Goal: Task Accomplishment & Management: Use online tool/utility

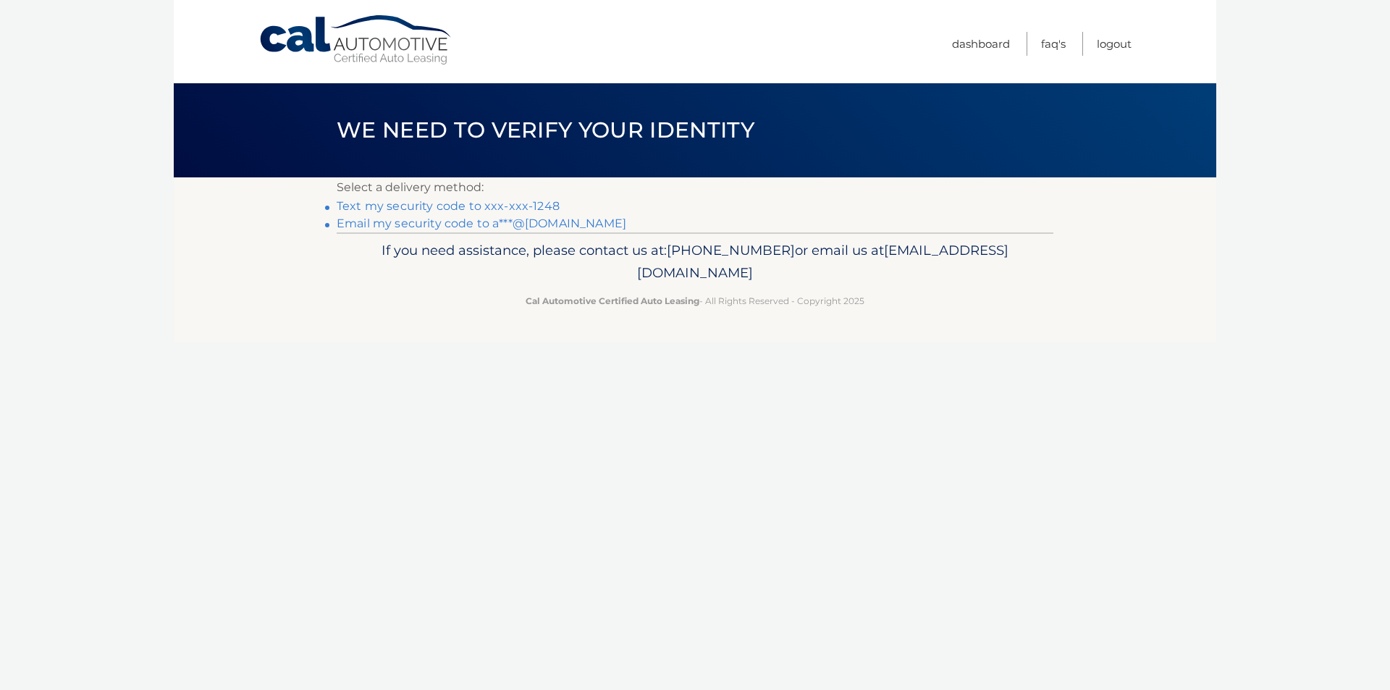
click at [429, 208] on link "Text my security code to xxx-xxx-1248" at bounding box center [448, 206] width 223 height 14
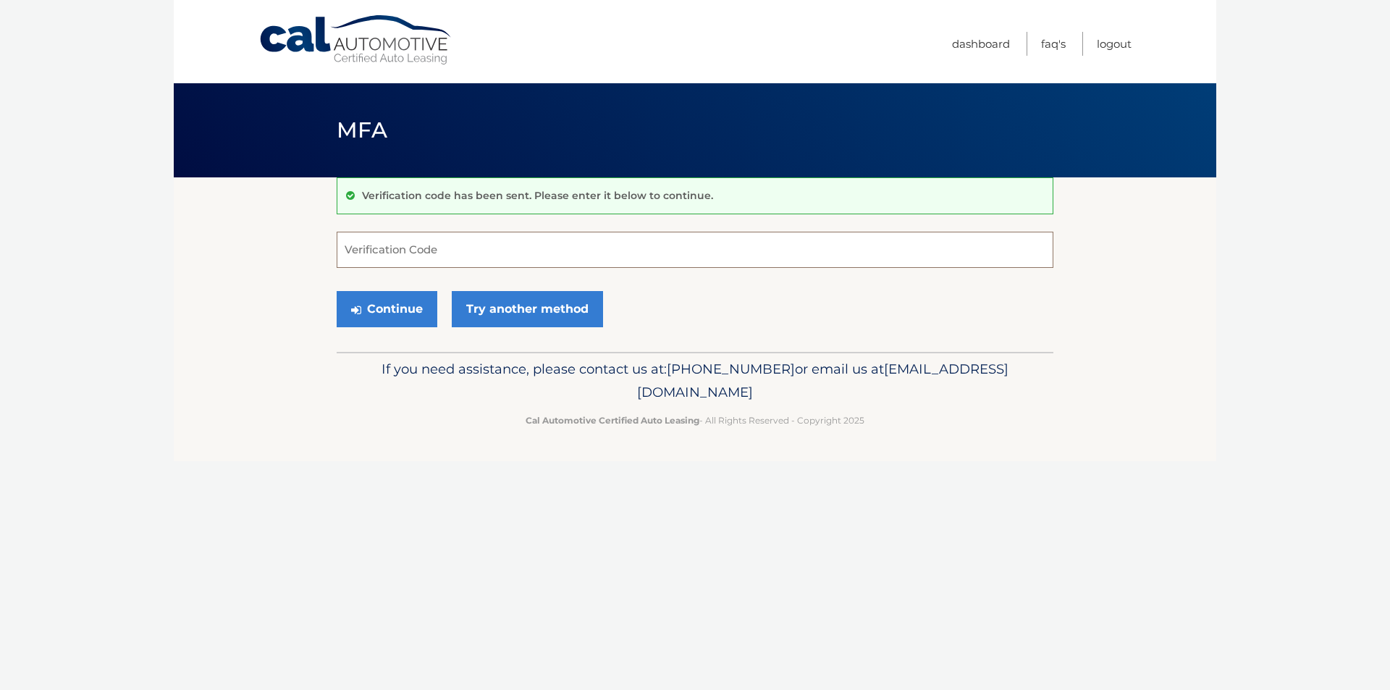
click at [458, 240] on input "Verification Code" at bounding box center [695, 250] width 717 height 36
type input "382438"
click at [337, 291] on button "Continue" at bounding box center [387, 309] width 101 height 36
click at [401, 302] on button "Continue" at bounding box center [387, 309] width 101 height 36
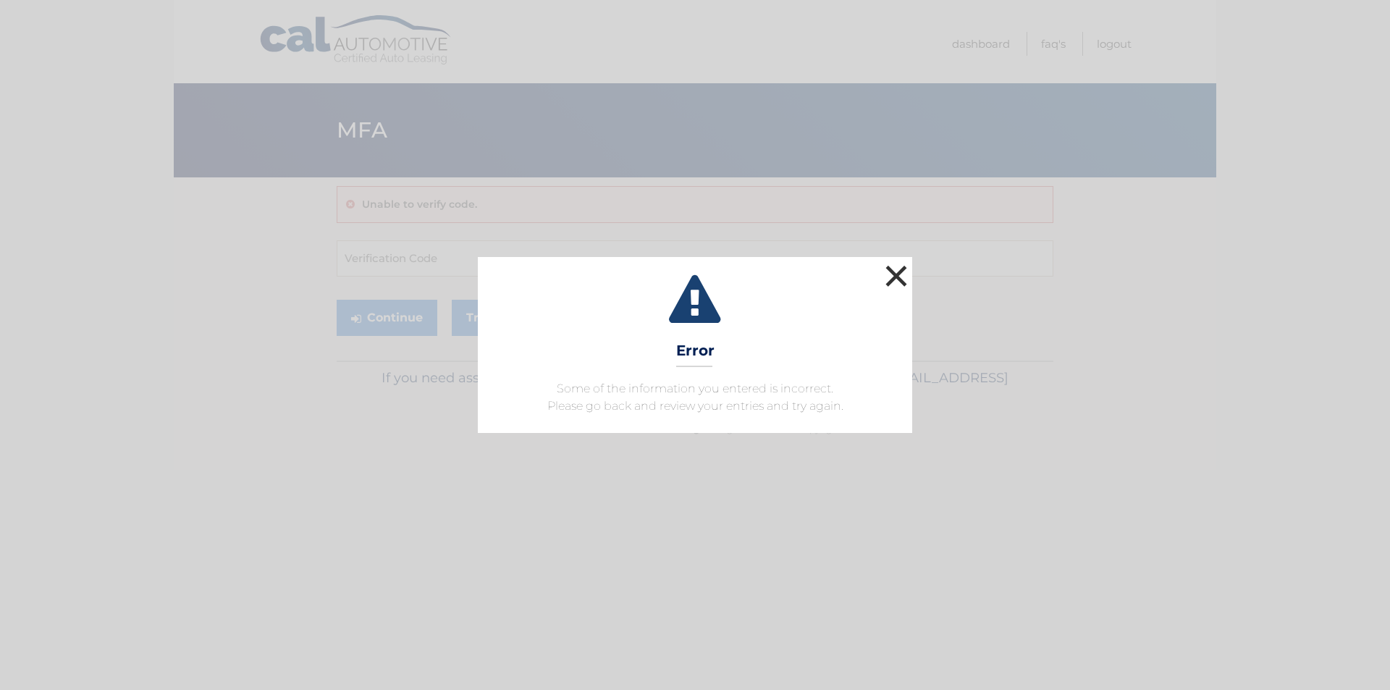
click at [905, 266] on button "×" at bounding box center [896, 275] width 29 height 29
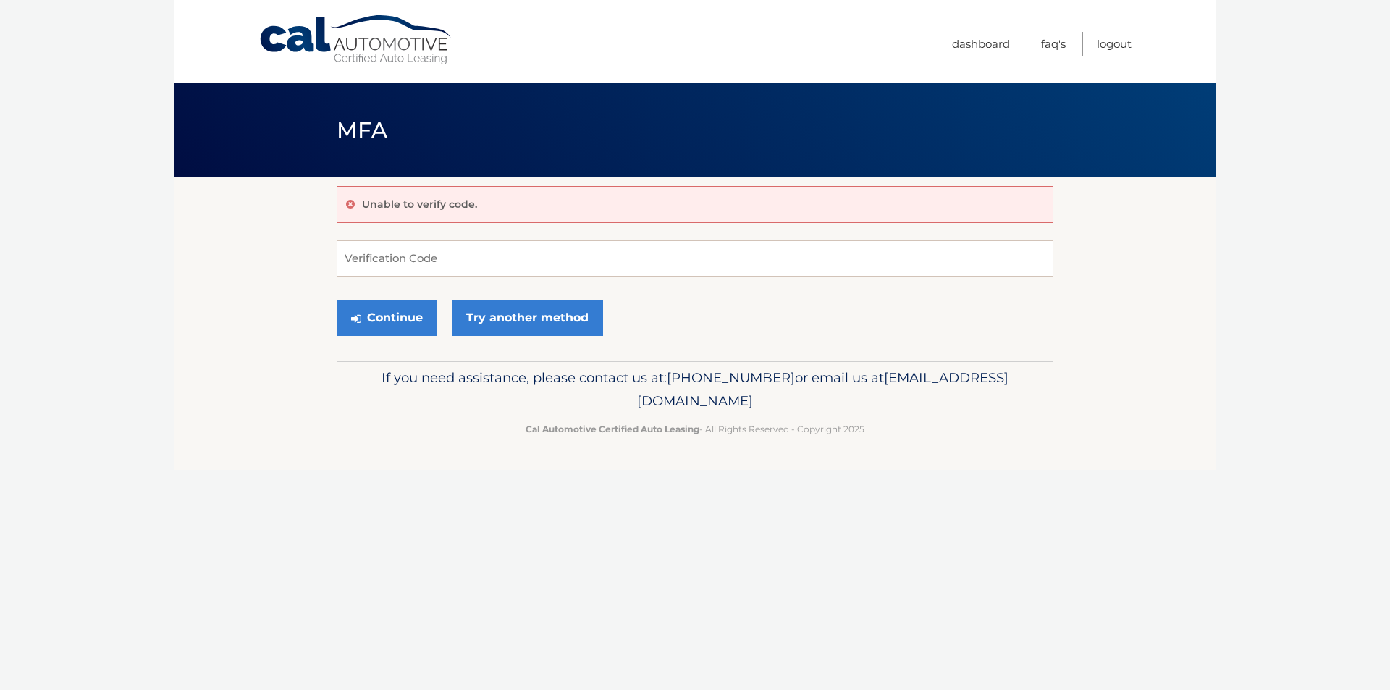
click at [597, 279] on form "Verification Code Continue Try another method" at bounding box center [695, 291] width 717 height 103
click at [576, 261] on input "Verification Code" at bounding box center [695, 258] width 717 height 36
type input "382438"
click at [387, 309] on button "Continue" at bounding box center [387, 318] width 101 height 36
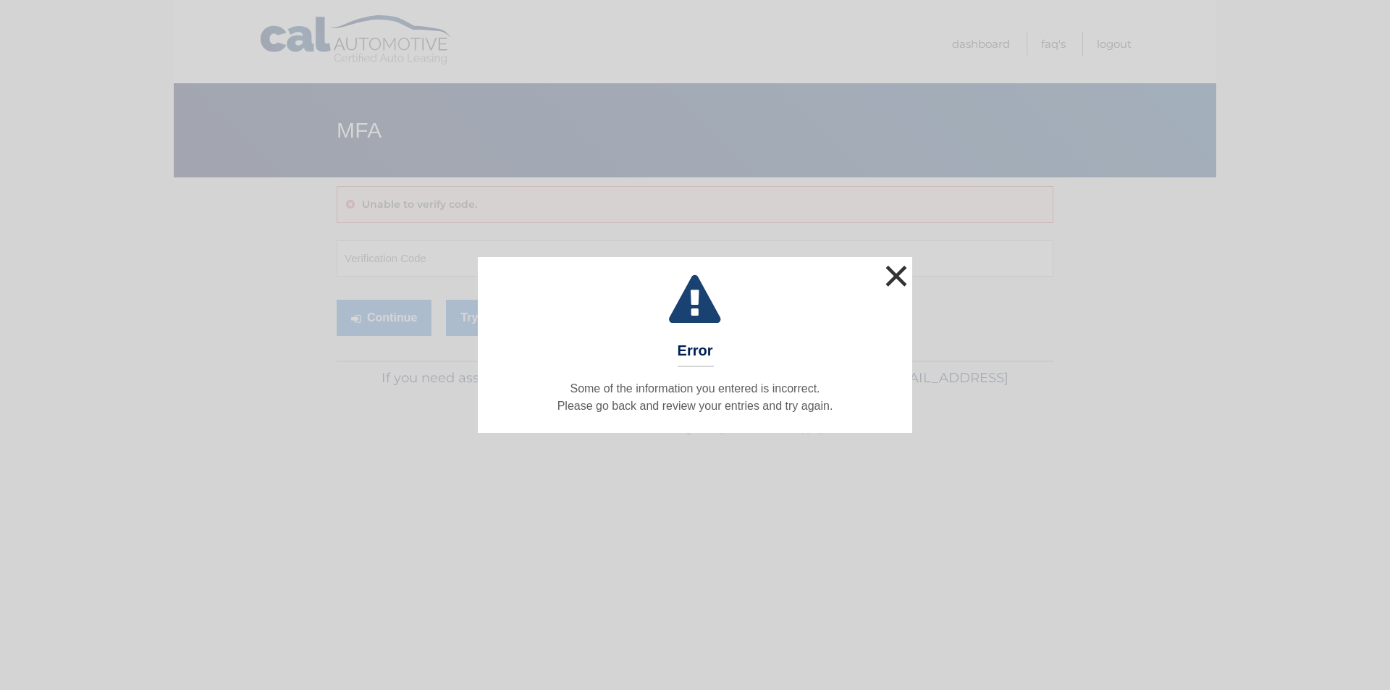
click at [889, 268] on button "×" at bounding box center [896, 275] width 29 height 29
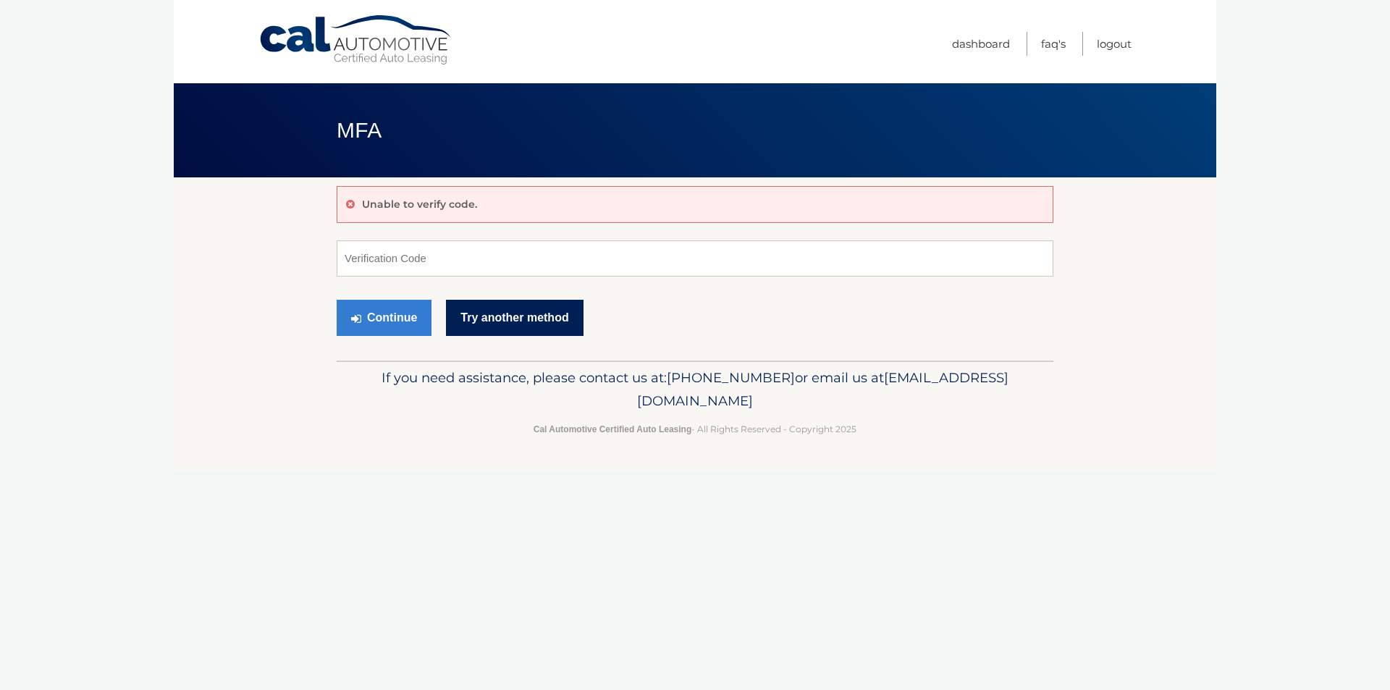
click at [527, 317] on link "Try another method" at bounding box center [514, 318] width 137 height 36
click at [439, 256] on input "Verification Code" at bounding box center [695, 258] width 717 height 36
type input "828568"
click at [337, 300] on button "Continue" at bounding box center [384, 318] width 95 height 36
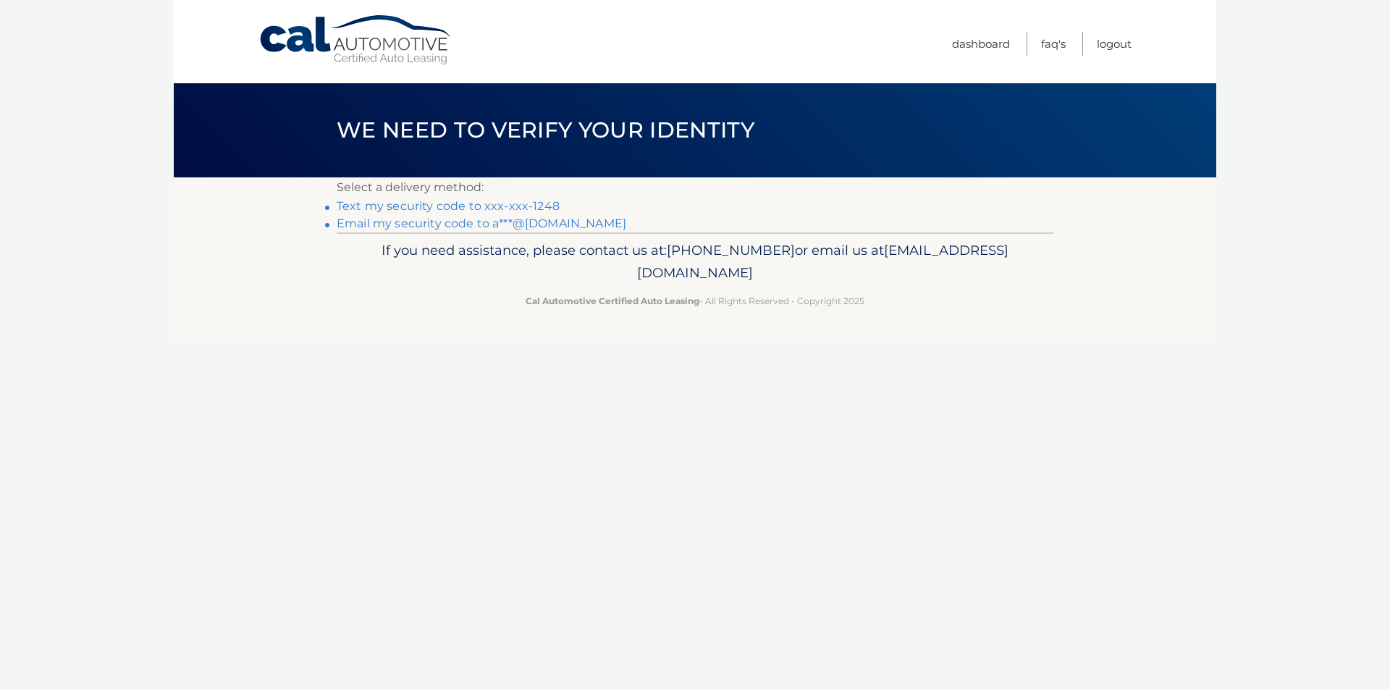
click at [508, 200] on link "Text my security code to xxx-xxx-1248" at bounding box center [448, 206] width 223 height 14
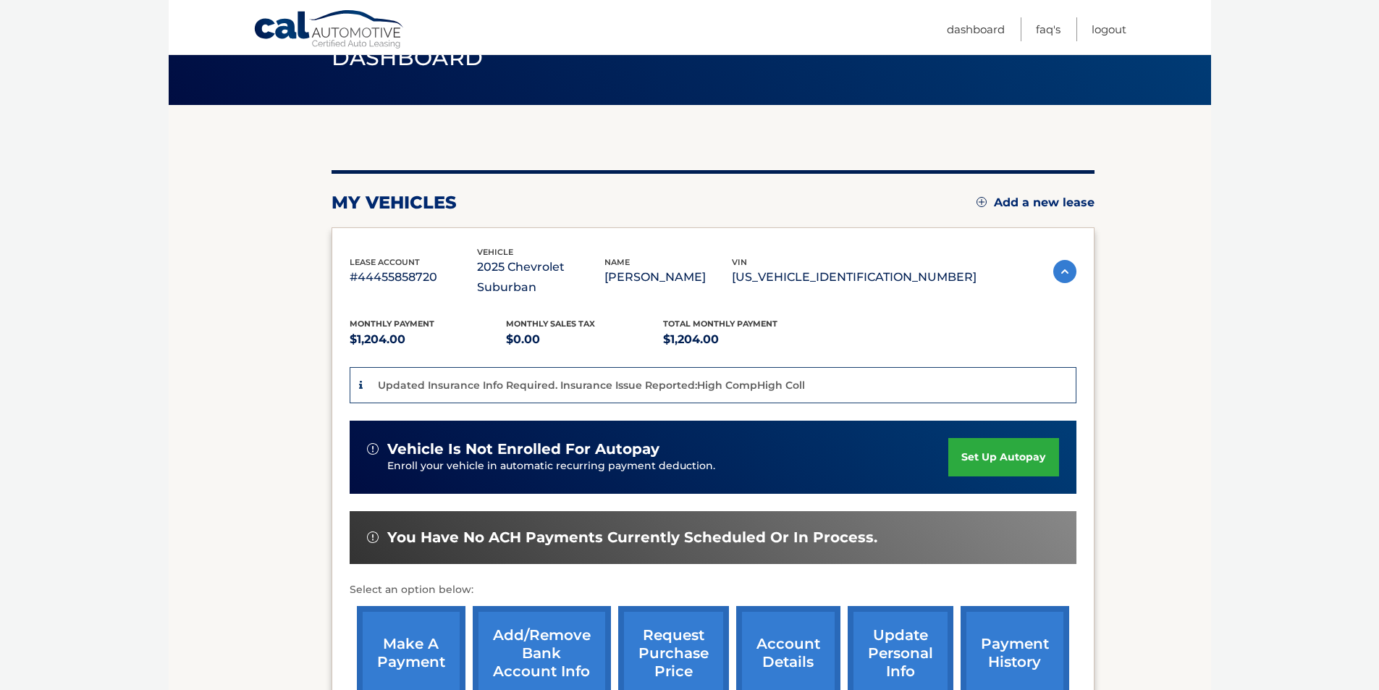
scroll to position [145, 0]
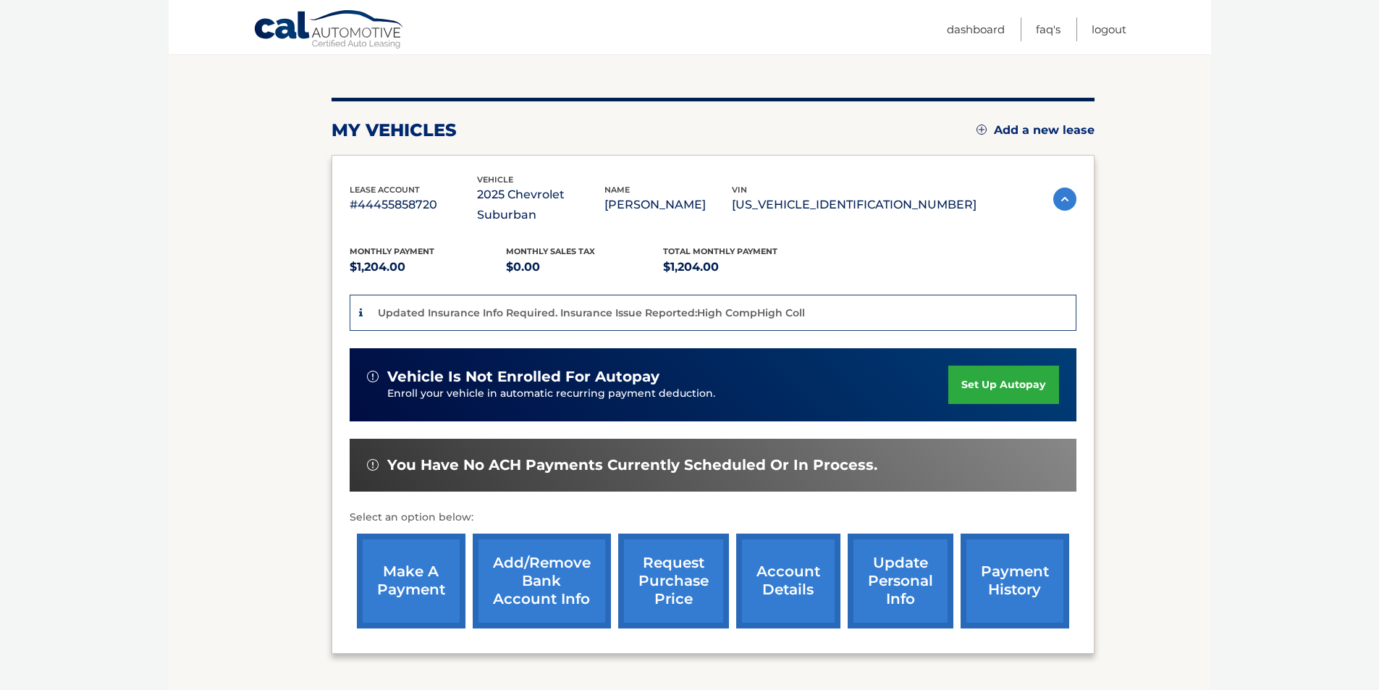
click at [422, 573] on link "make a payment" at bounding box center [411, 581] width 109 height 95
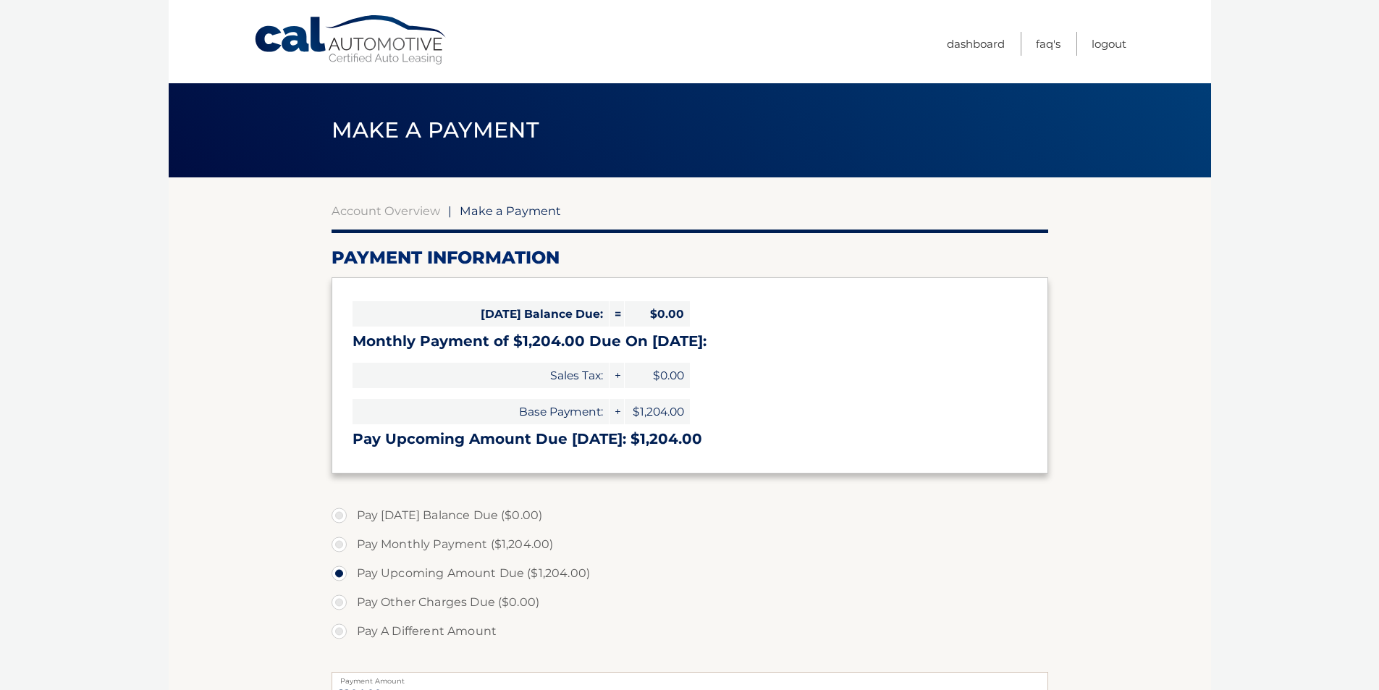
select select "ODhkOWE3Y2ItMDFiZi00N2JhLWI1NzgtNjE1MDA5ZGU4YTBi"
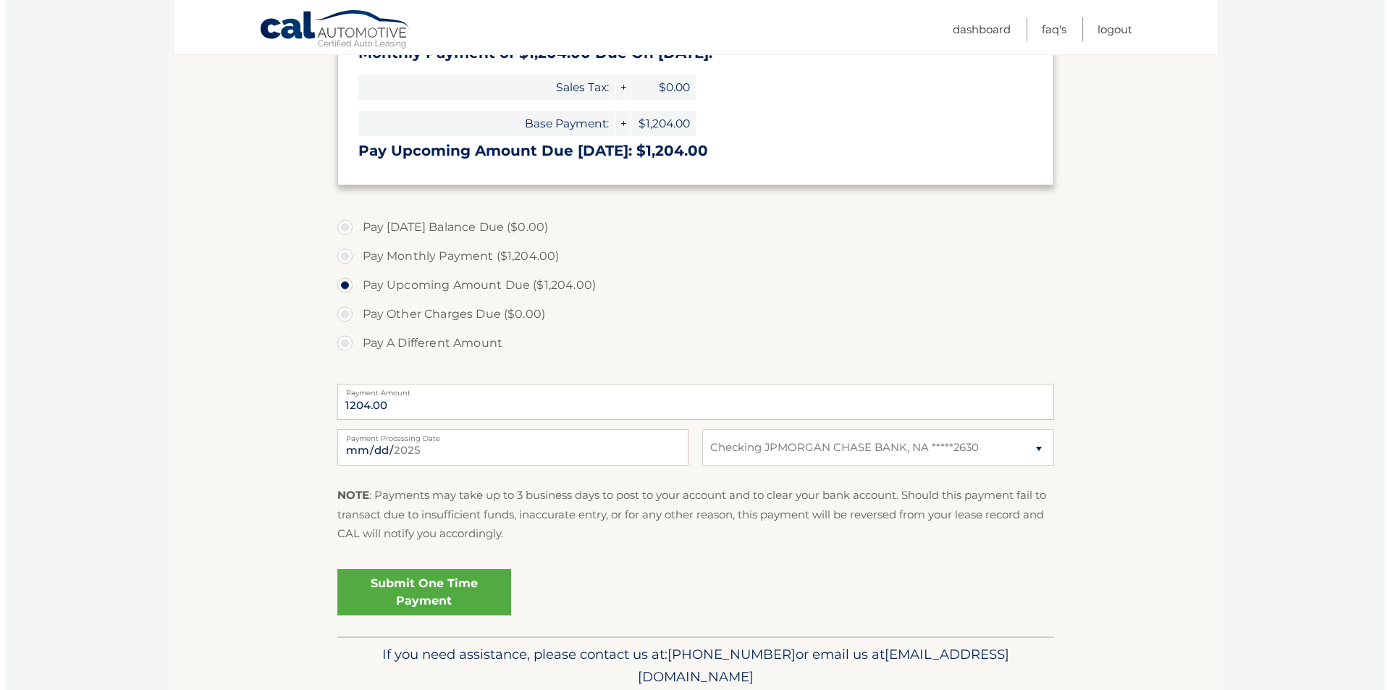
scroll to position [290, 0]
click at [422, 595] on link "Submit One Time Payment" at bounding box center [419, 591] width 174 height 46
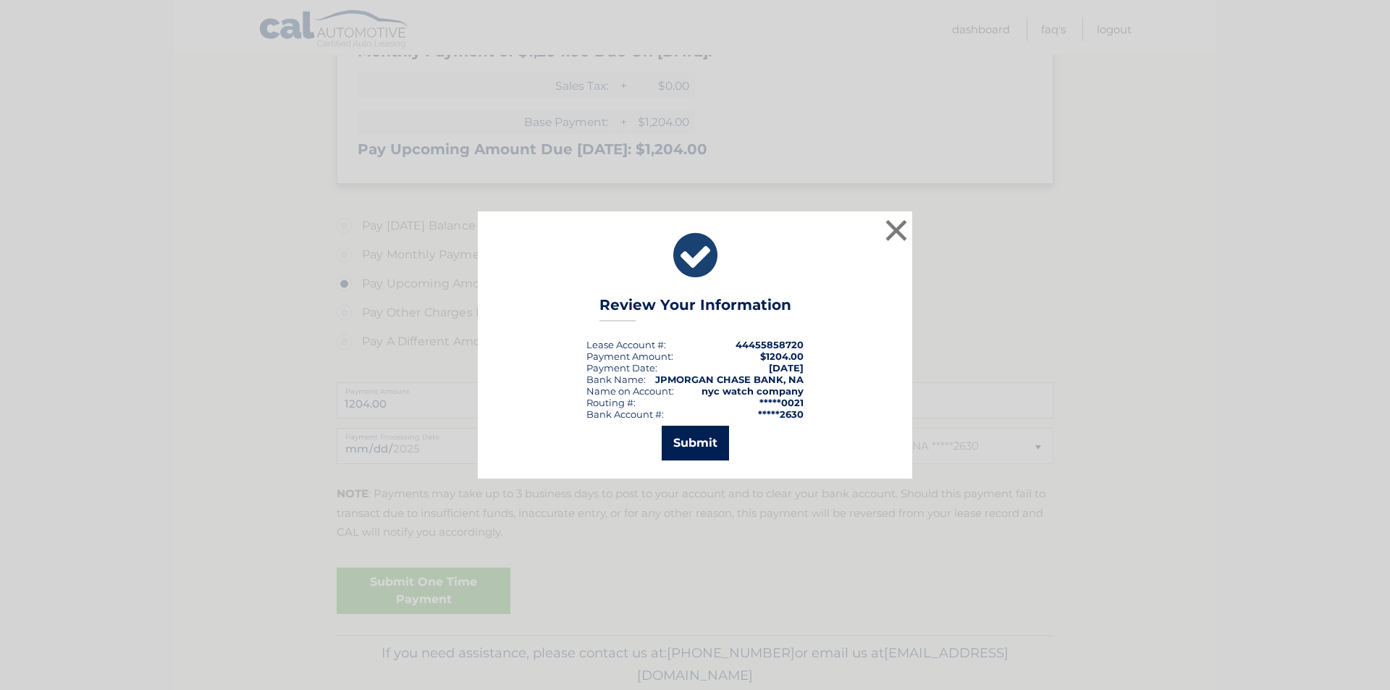
drag, startPoint x: 696, startPoint y: 439, endPoint x: 740, endPoint y: 437, distance: 43.5
click at [715, 439] on button "Submit" at bounding box center [695, 443] width 67 height 35
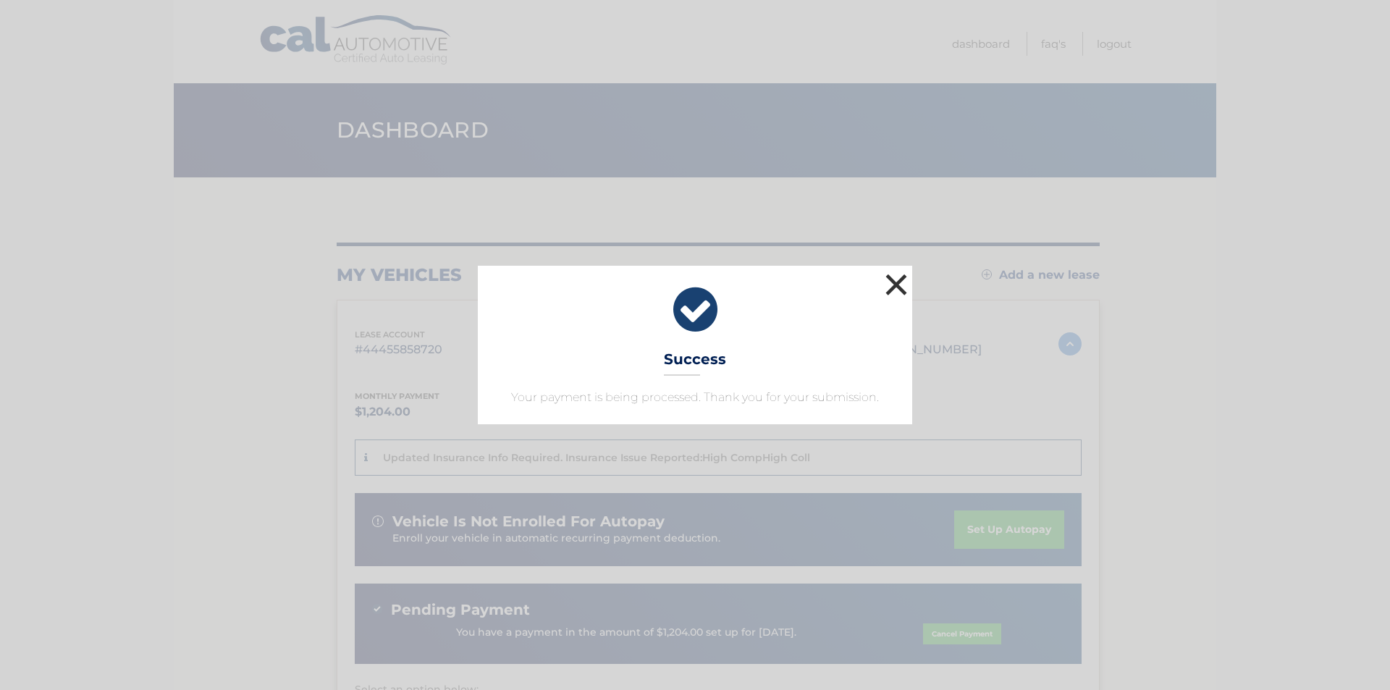
click at [902, 283] on button "×" at bounding box center [896, 284] width 29 height 29
